Goal: Information Seeking & Learning: Learn about a topic

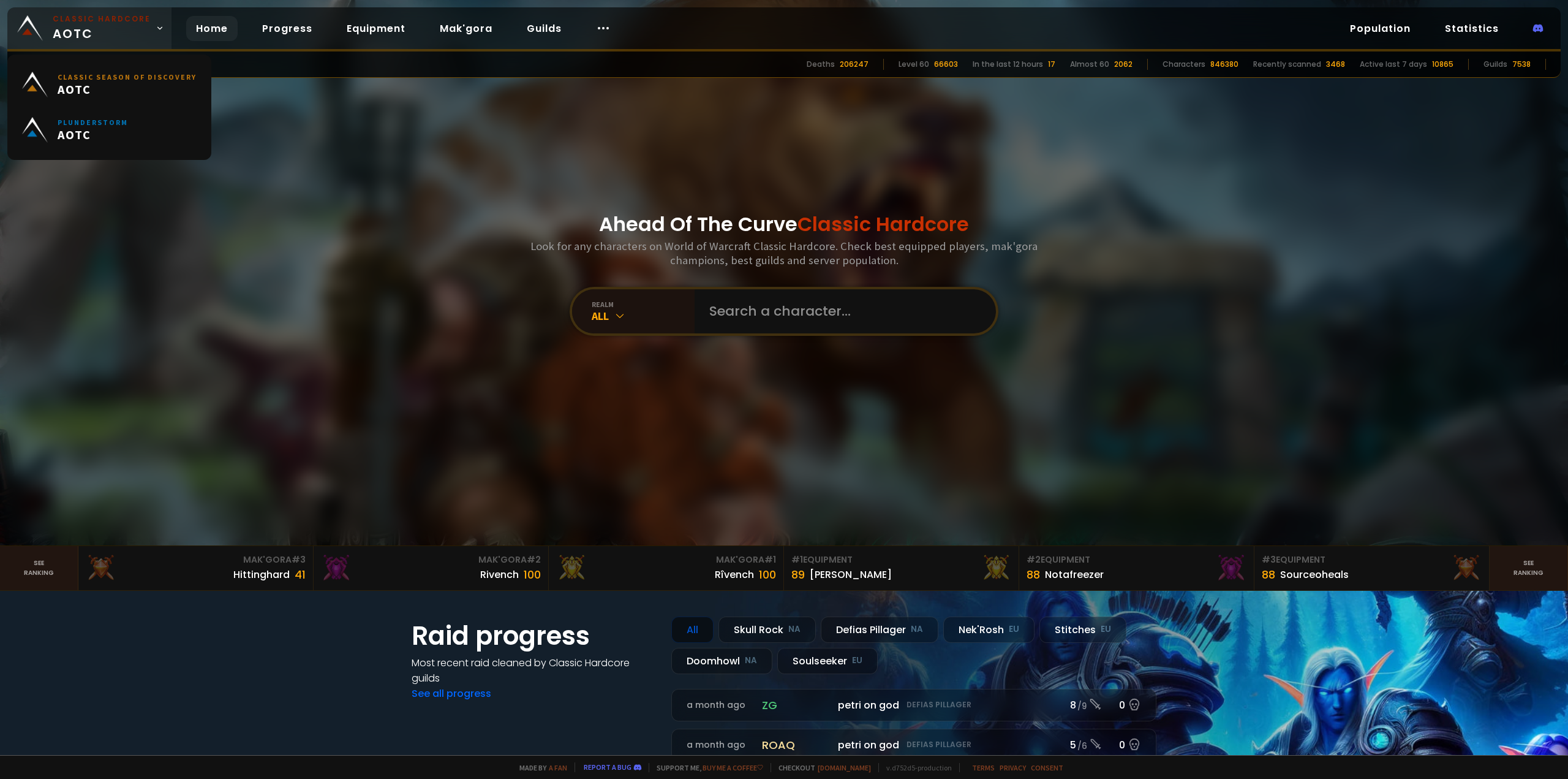
click at [138, 38] on span "Classic Hardcore AOTC" at bounding box center [101, 29] width 98 height 30
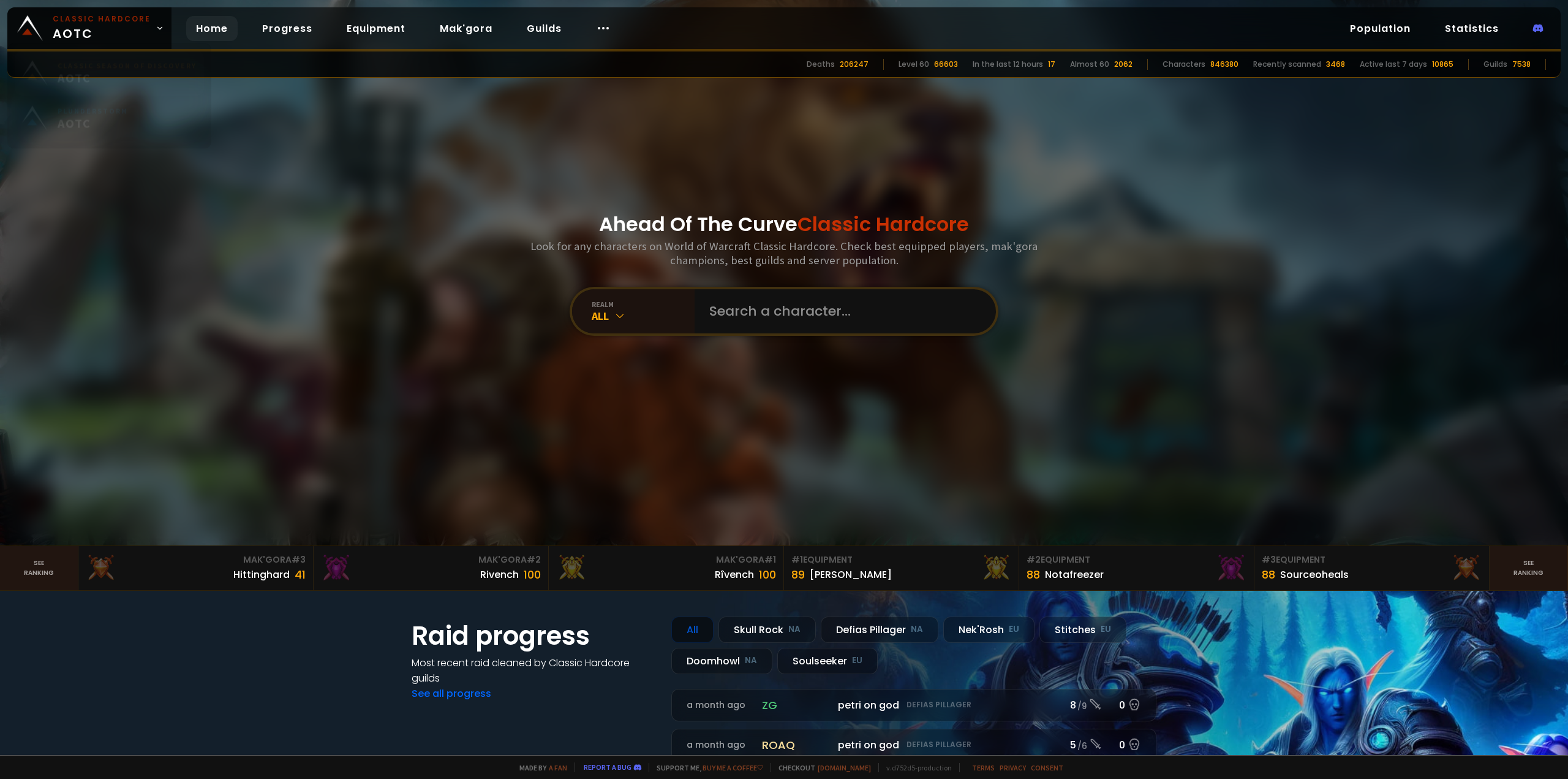
click at [135, 72] on small "Classic Season of Discovery" at bounding box center [127, 76] width 139 height 9
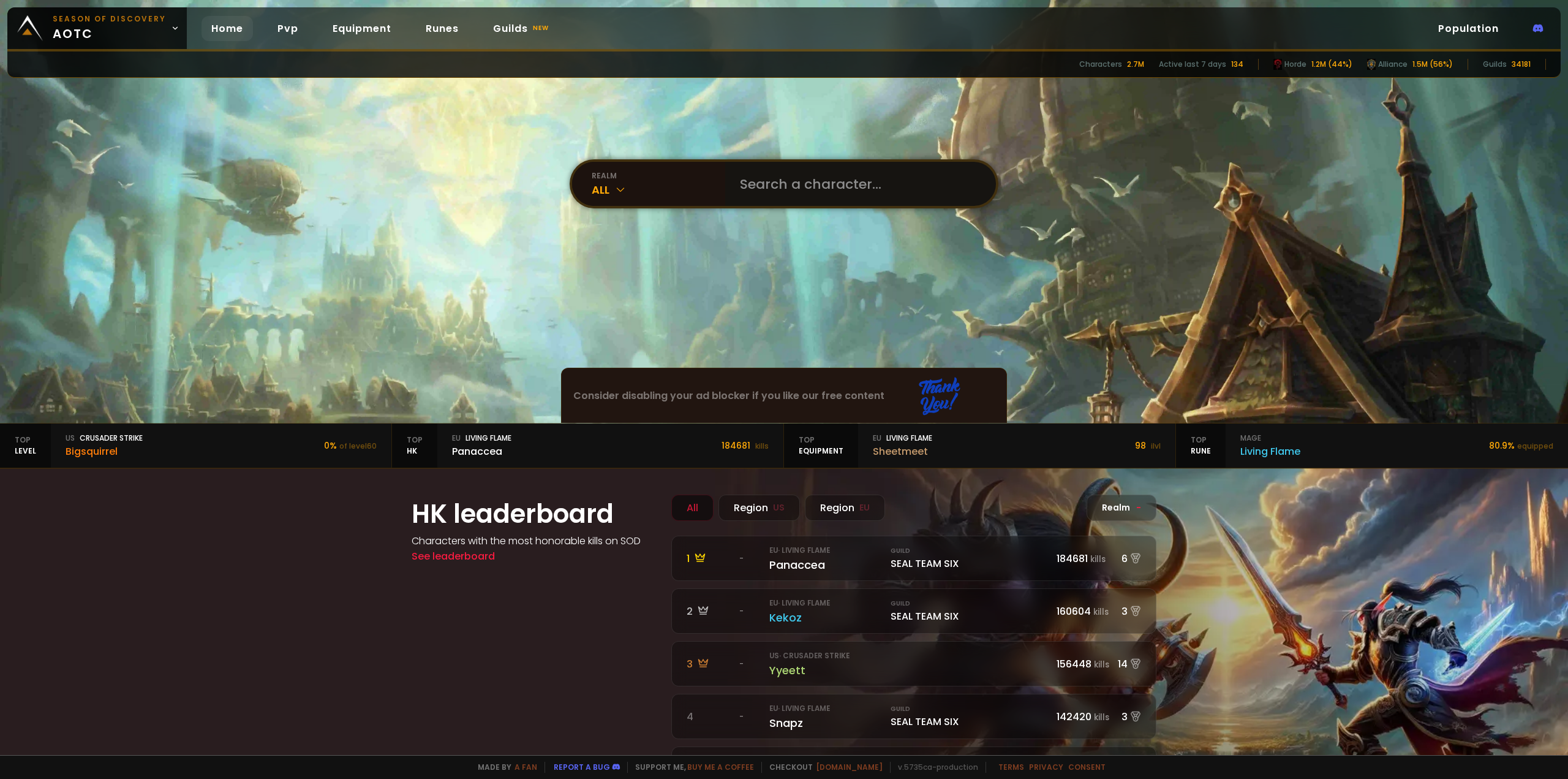
click at [772, 189] on input "text" at bounding box center [856, 184] width 249 height 44
type input "maegloryn"
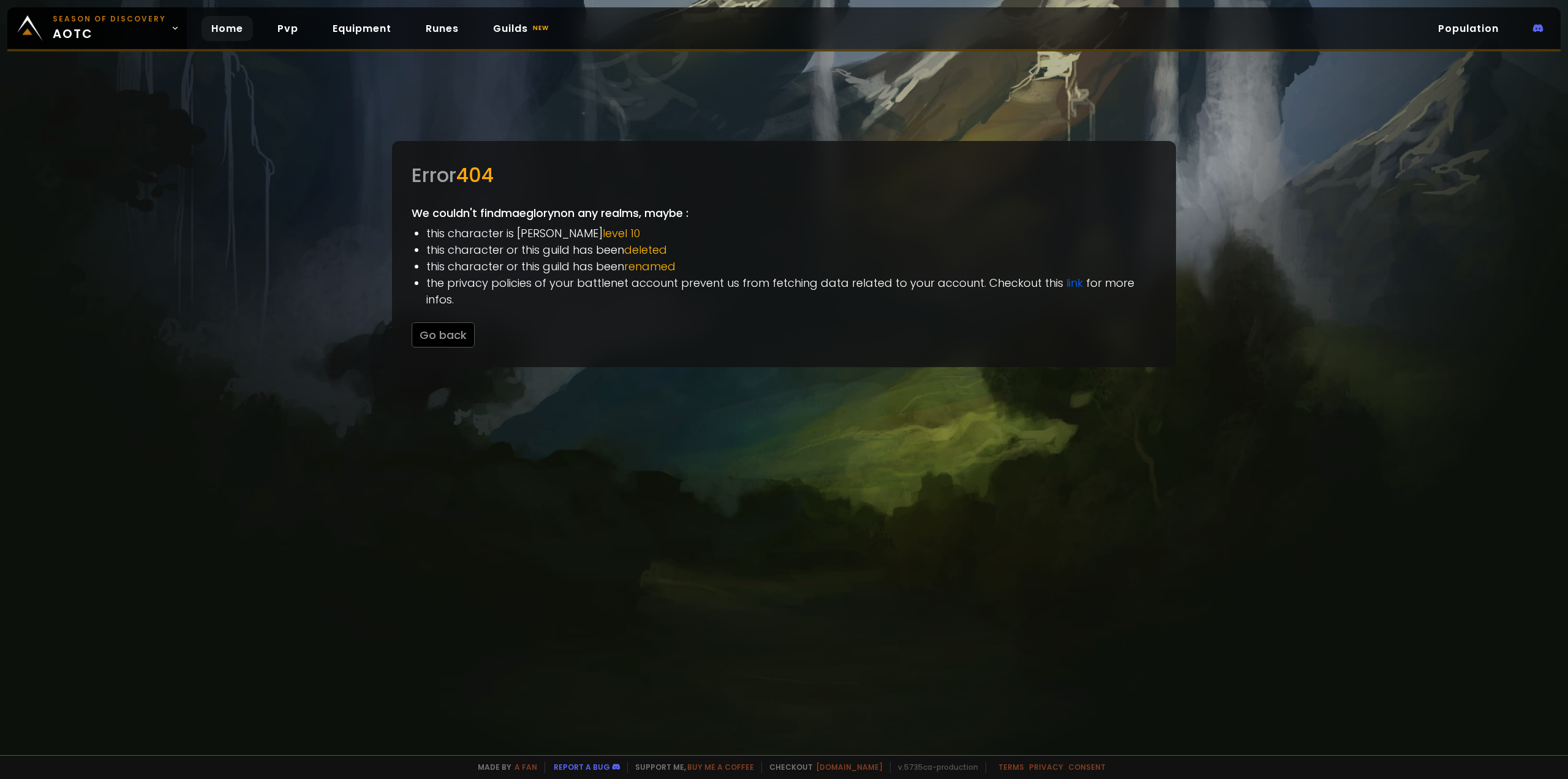
click at [232, 29] on link "Home" at bounding box center [227, 28] width 52 height 25
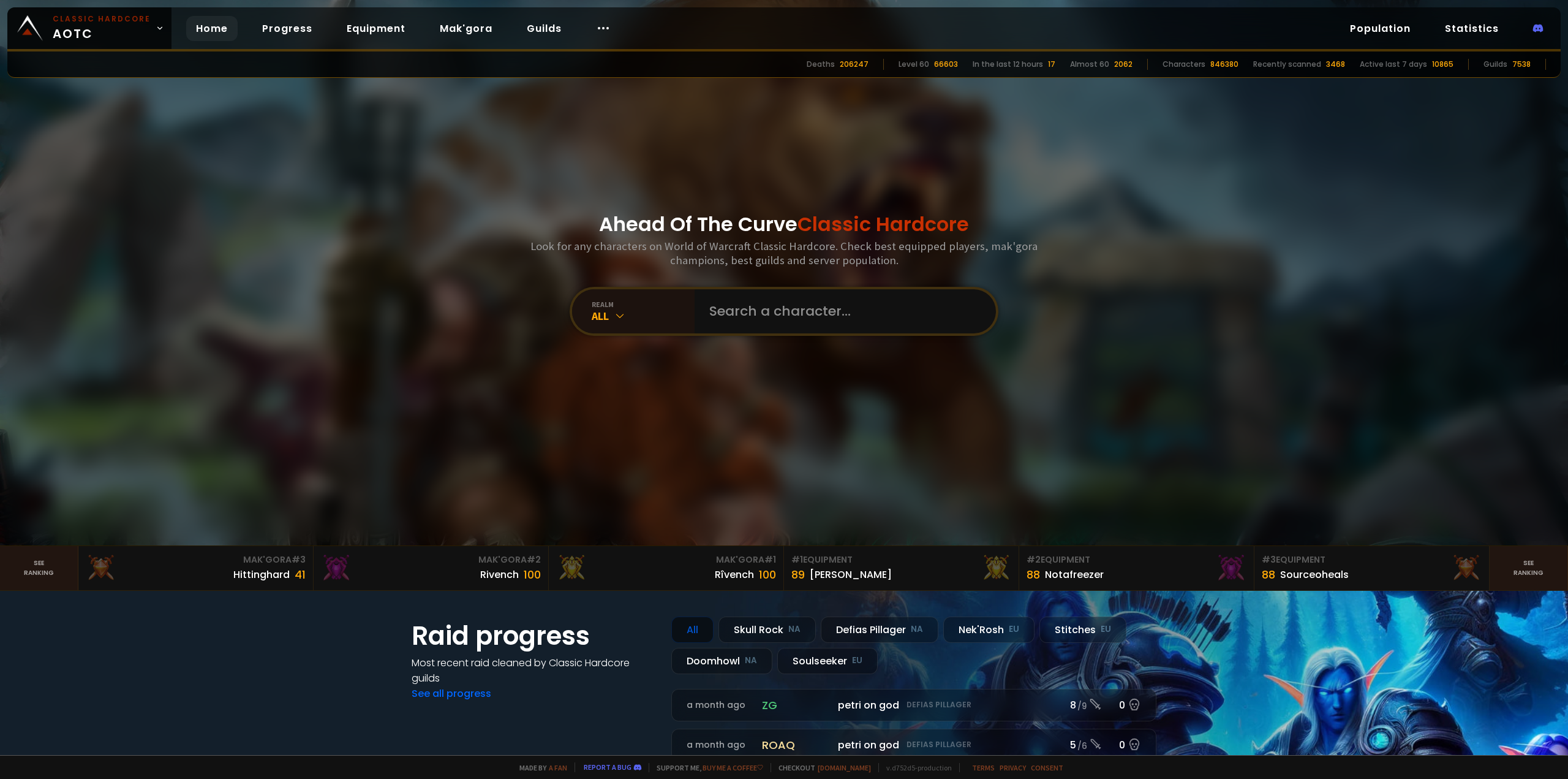
drag, startPoint x: 595, startPoint y: 624, endPoint x: 611, endPoint y: 336, distance: 288.4
click at [1402, 25] on link "Population" at bounding box center [1380, 28] width 80 height 25
click at [610, 24] on div at bounding box center [603, 28] width 35 height 25
click at [268, 33] on link "Progress" at bounding box center [287, 28] width 69 height 25
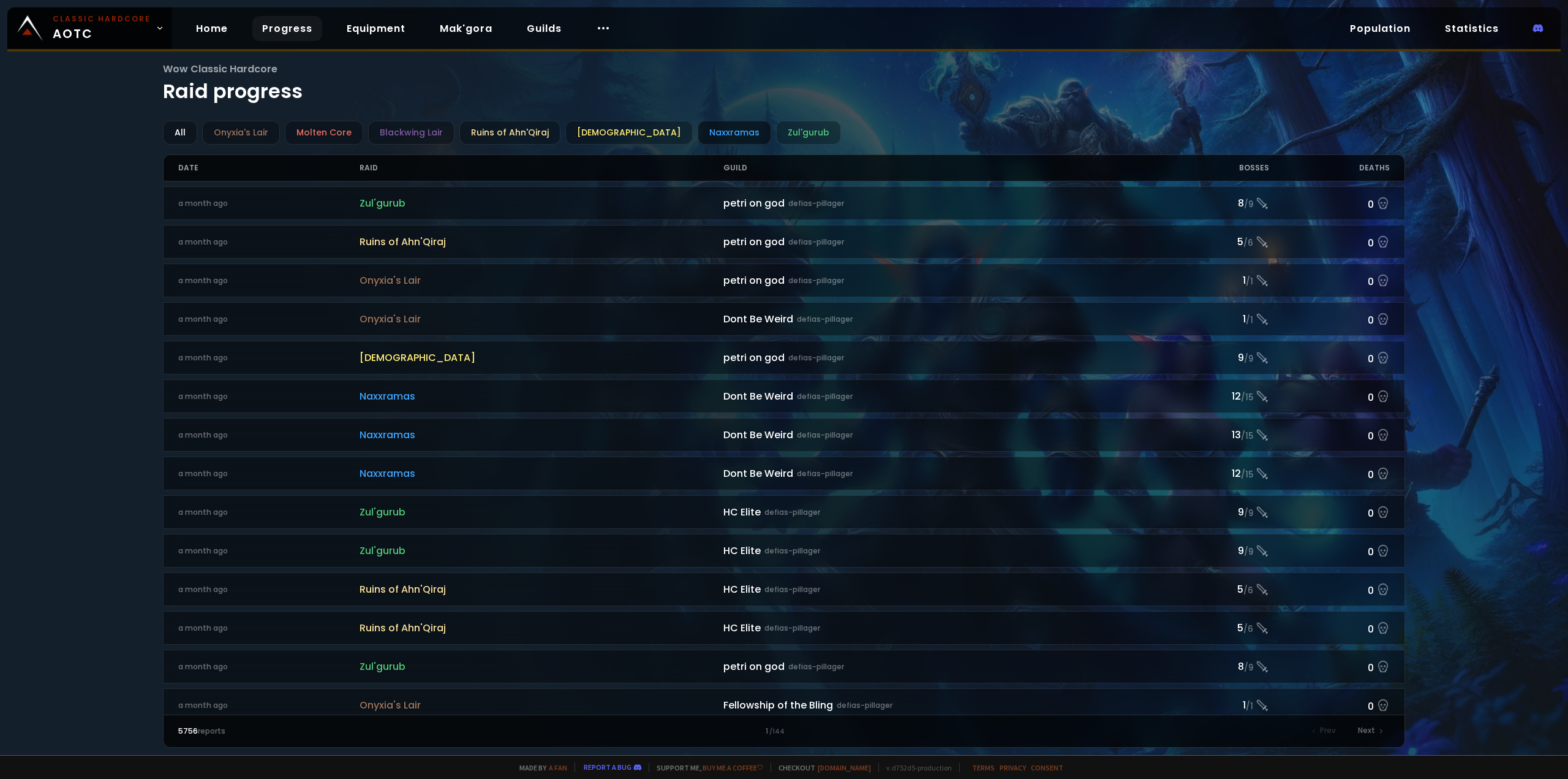
click at [704, 126] on div "Naxxramas" at bounding box center [734, 133] width 73 height 24
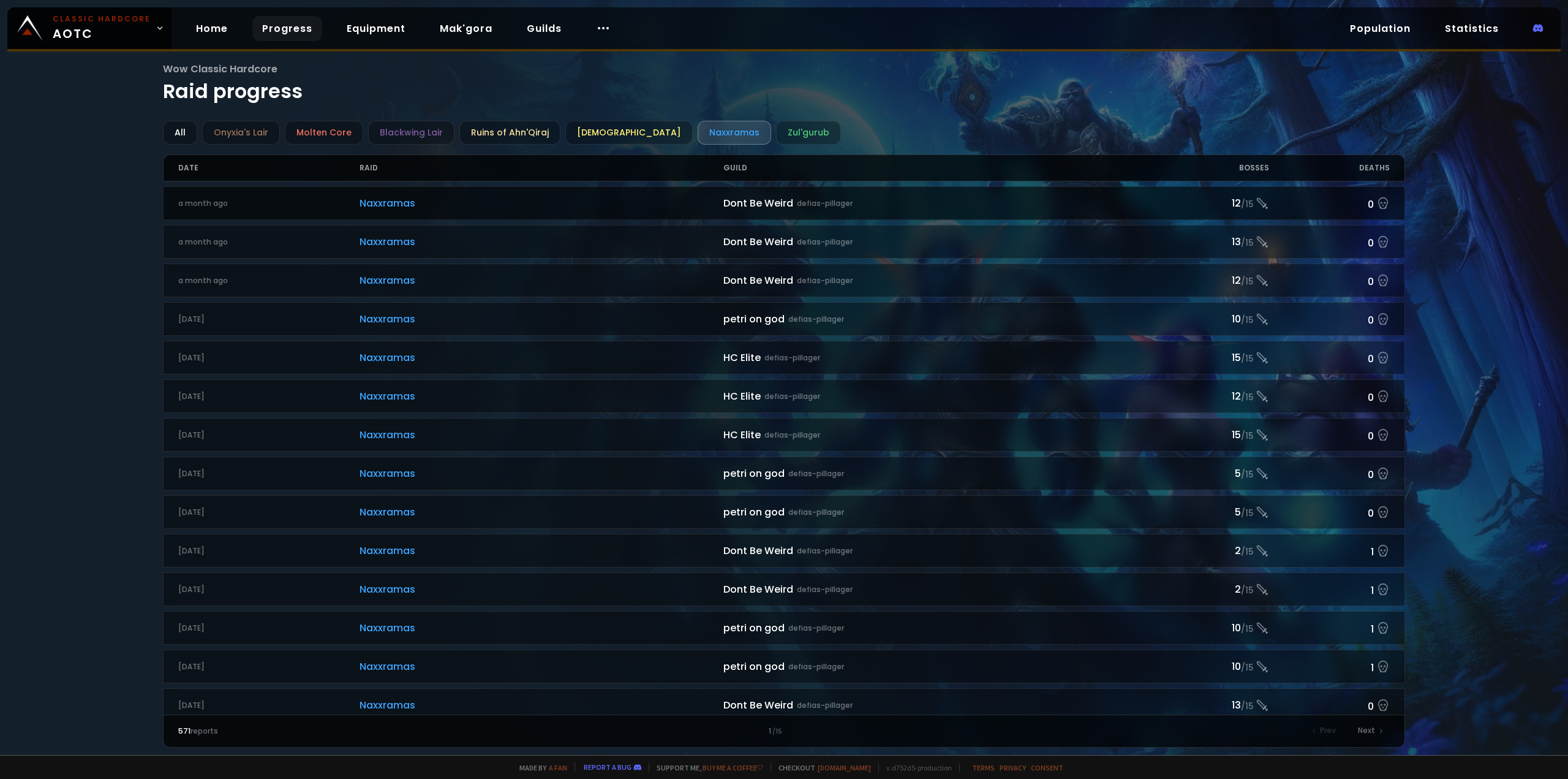
click at [479, 201] on span "Naxxramas" at bounding box center [541, 202] width 364 height 15
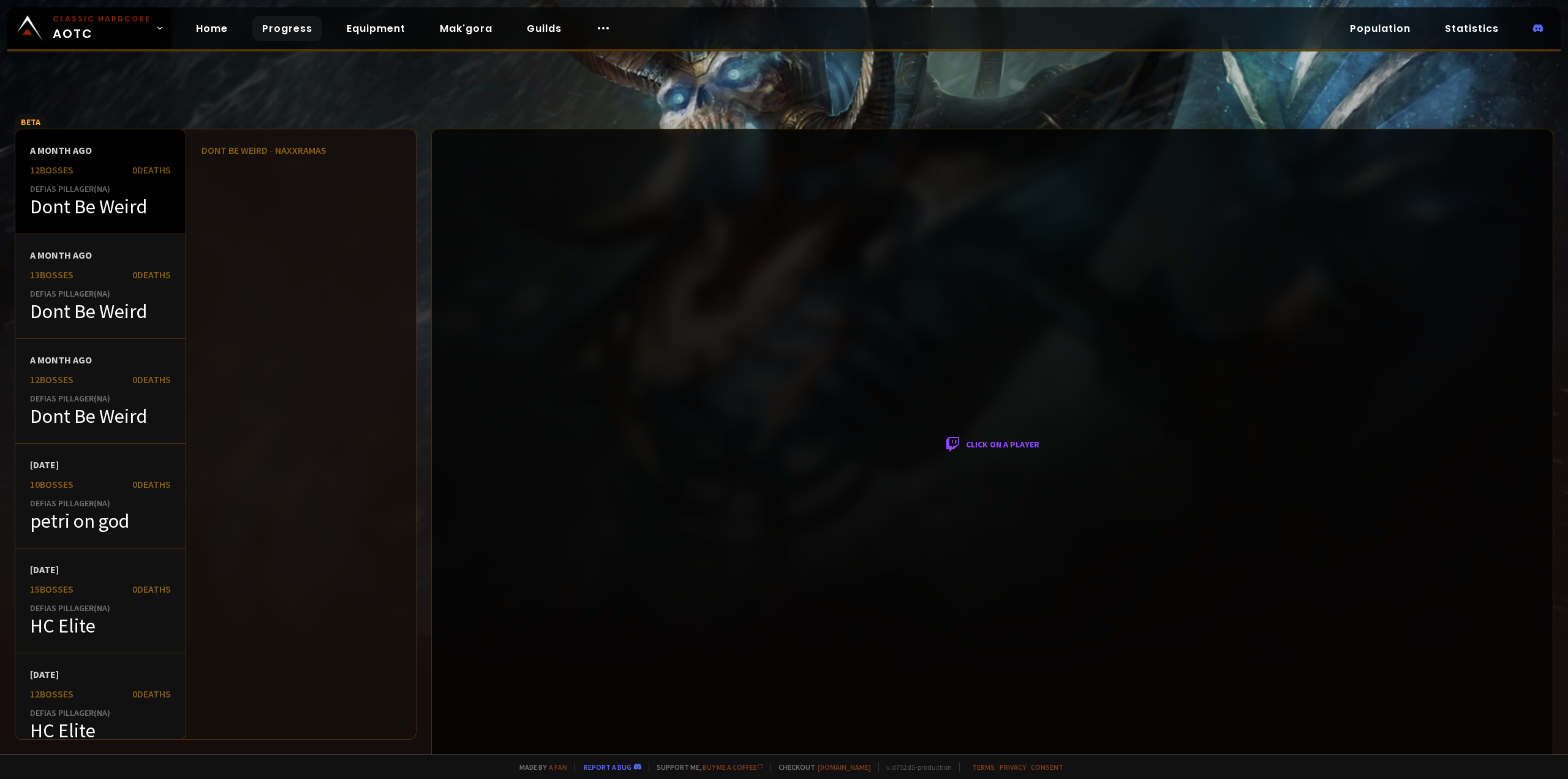
click at [119, 196] on div "Dont Be Weird" at bounding box center [100, 206] width 141 height 25
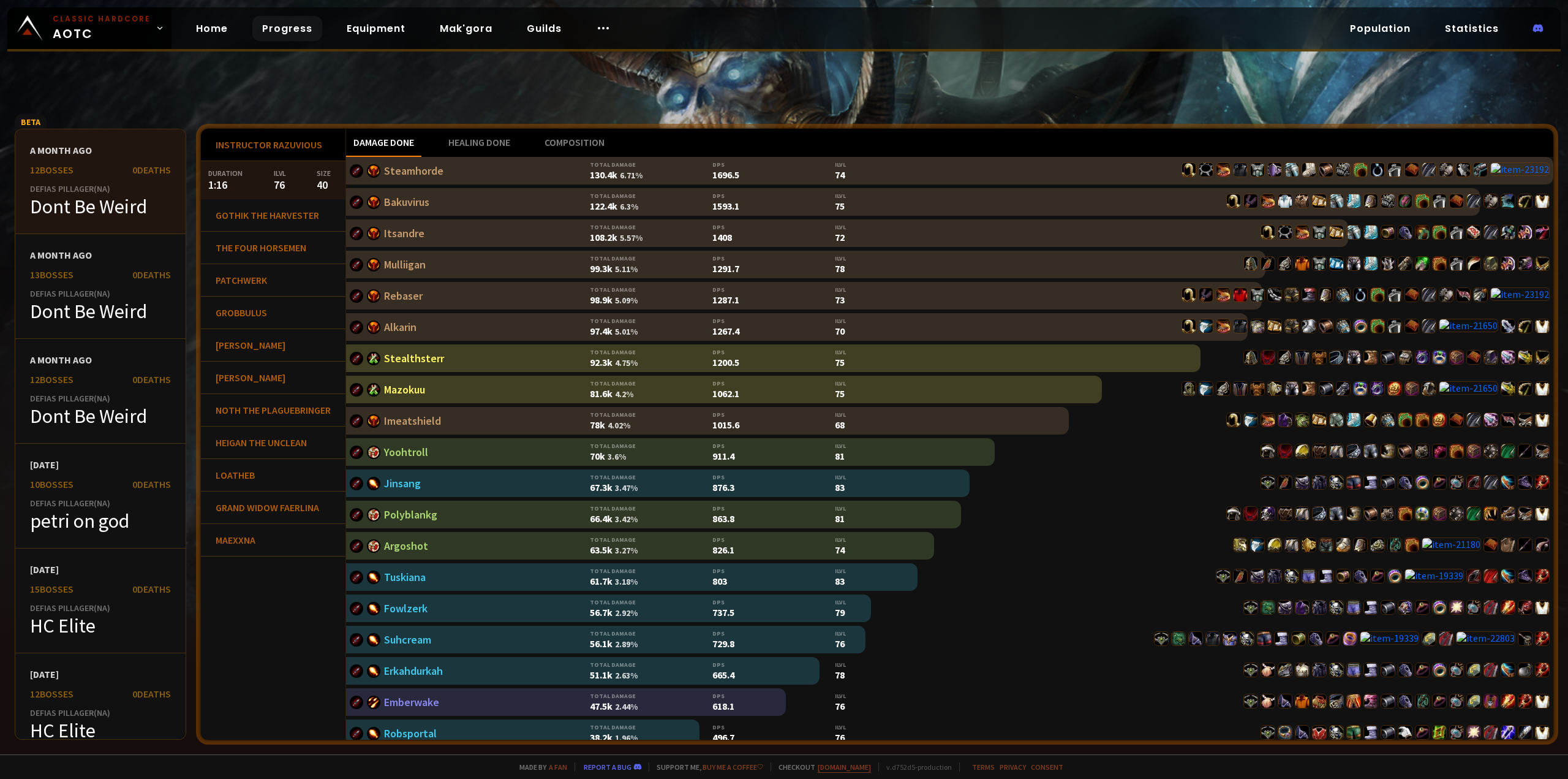
click at [839, 764] on link "[DOMAIN_NAME]" at bounding box center [844, 766] width 54 height 9
